Goal: Task Accomplishment & Management: Use online tool/utility

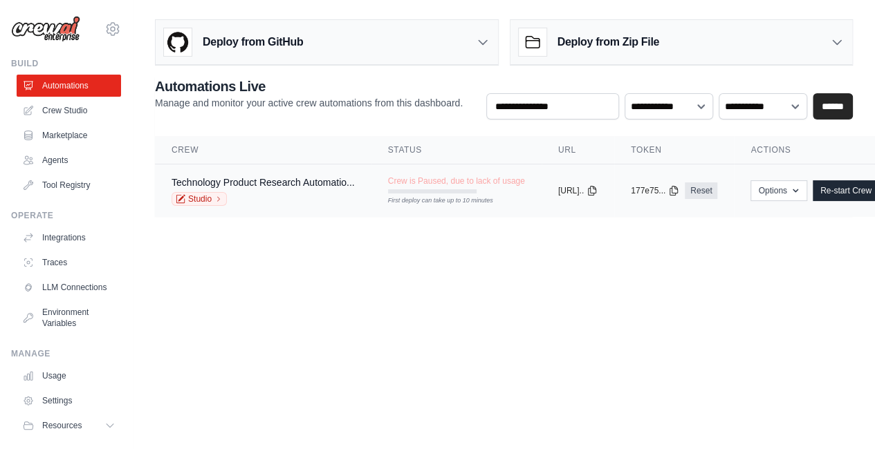
click at [442, 183] on span "Crew is Paused, due to lack of usage" at bounding box center [456, 181] width 137 height 11
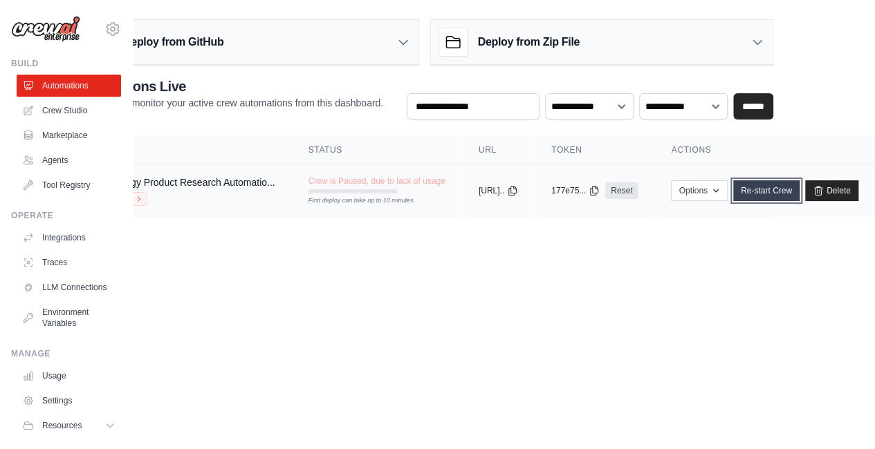
click at [778, 185] on link "Re-start Crew" at bounding box center [766, 190] width 66 height 21
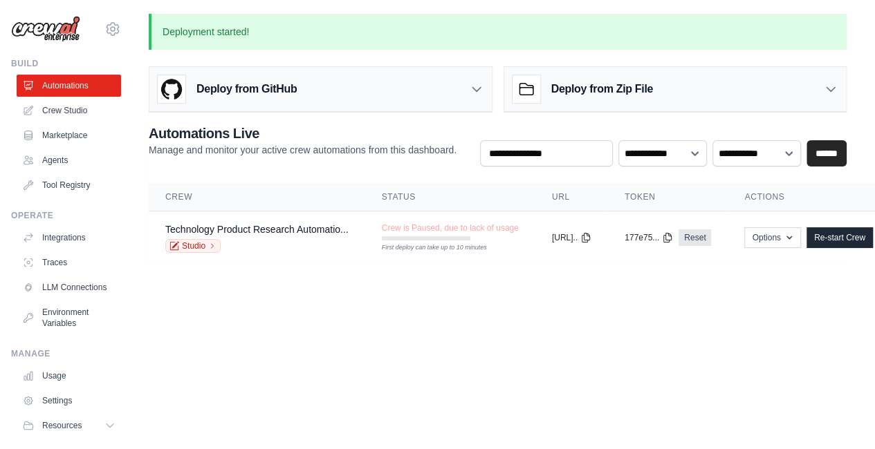
scroll to position [0, 5]
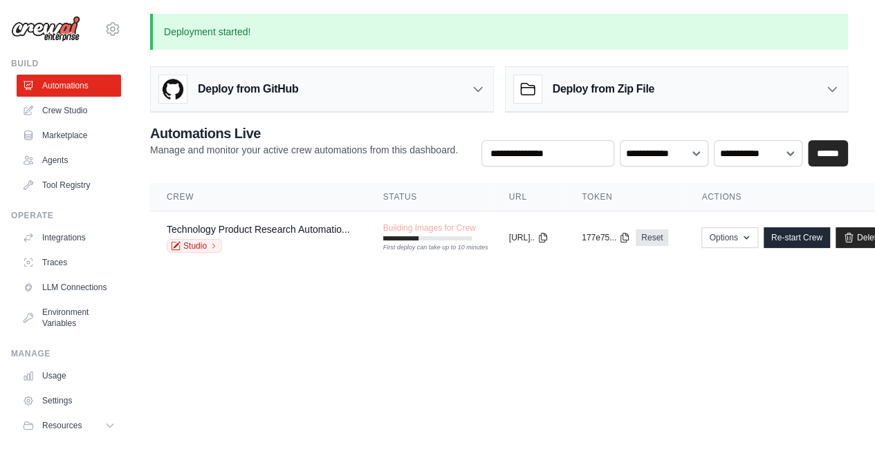
click at [412, 273] on main "Deployment started! Deploy from GitHub Deploy your project directly from GitHub…" at bounding box center [499, 147] width 742 height 295
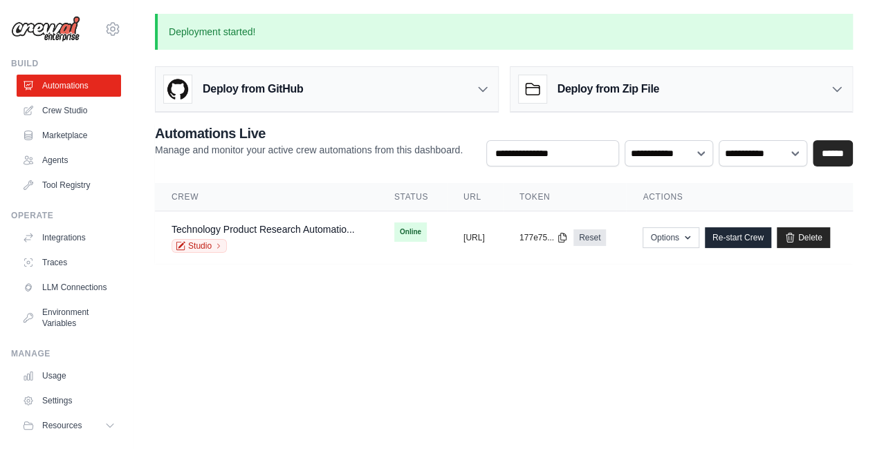
click at [364, 369] on body "nate@nabconsultingllc.com Settings Build Automations Crew Studio" at bounding box center [437, 224] width 875 height 449
click at [320, 230] on link "Technology Product Research Automatio..." at bounding box center [262, 229] width 183 height 11
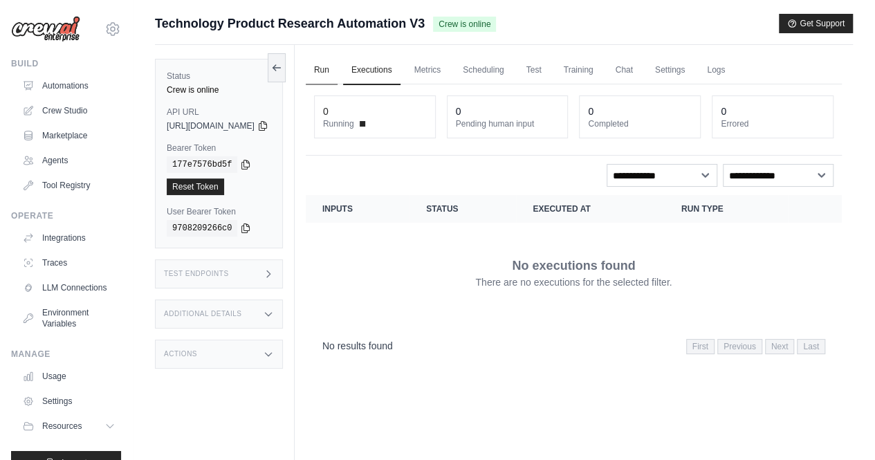
click at [337, 75] on link "Run" at bounding box center [322, 70] width 32 height 29
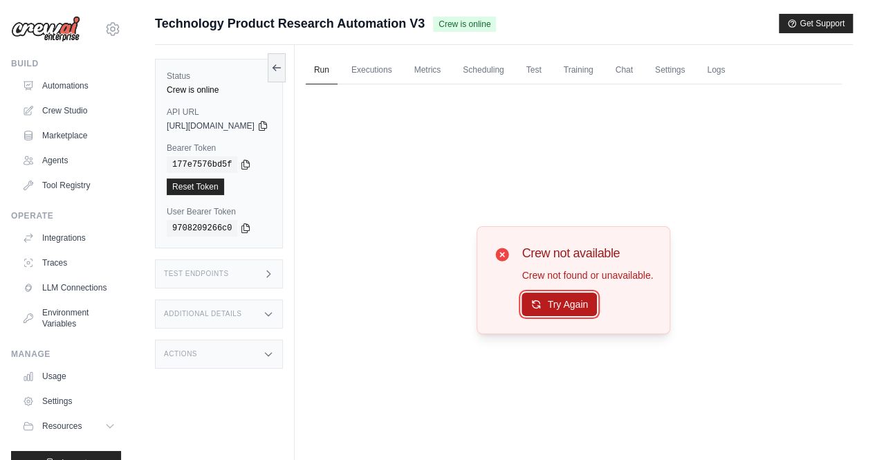
click at [586, 303] on button "Try Again" at bounding box center [558, 305] width 75 height 24
click at [337, 67] on link "Run" at bounding box center [322, 70] width 32 height 29
click at [51, 81] on link "Automations" at bounding box center [70, 86] width 104 height 22
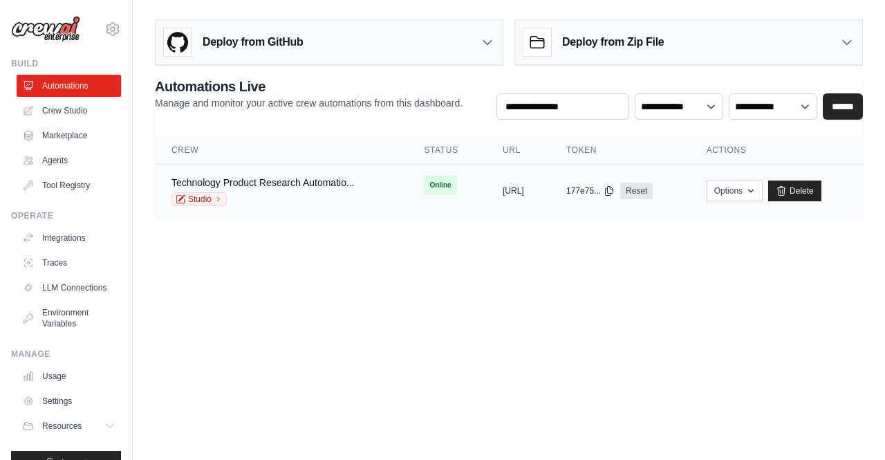
click at [275, 187] on div "Technology Product Research Automatio..." at bounding box center [262, 183] width 183 height 14
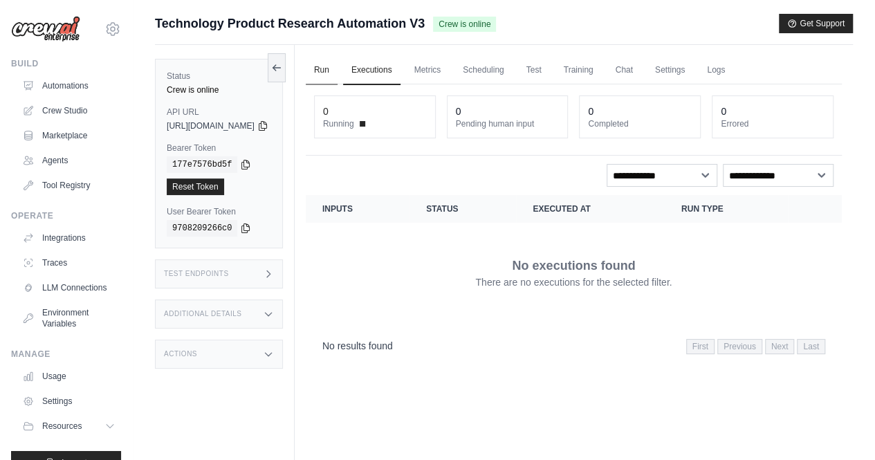
click at [337, 71] on link "Run" at bounding box center [322, 70] width 32 height 29
